Goal: Go to known website: Access a specific website the user already knows

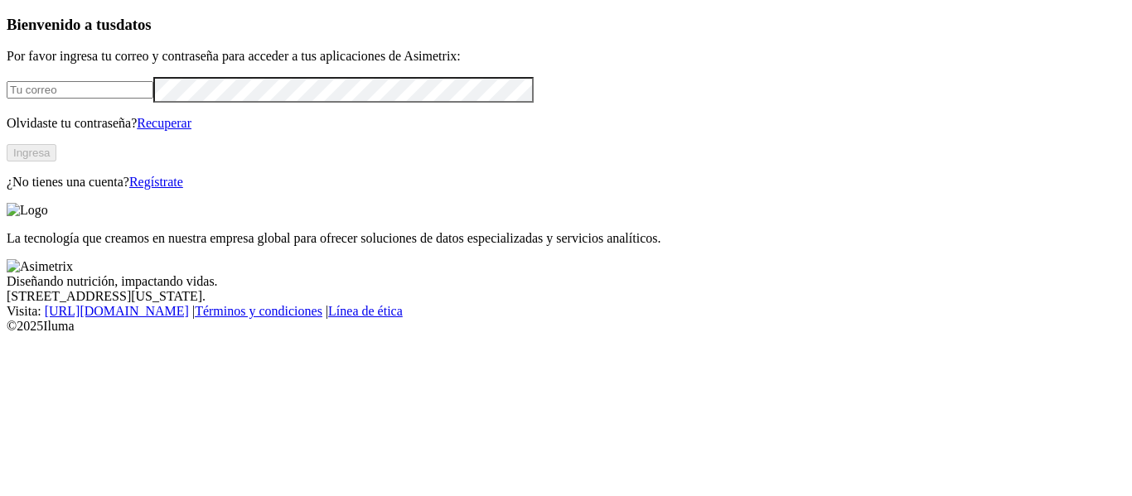
type input "[EMAIL_ADDRESS][PERSON_NAME][DOMAIN_NAME]"
click at [56, 162] on button "Ingresa" at bounding box center [32, 152] width 50 height 17
